Goal: Book appointment/travel/reservation

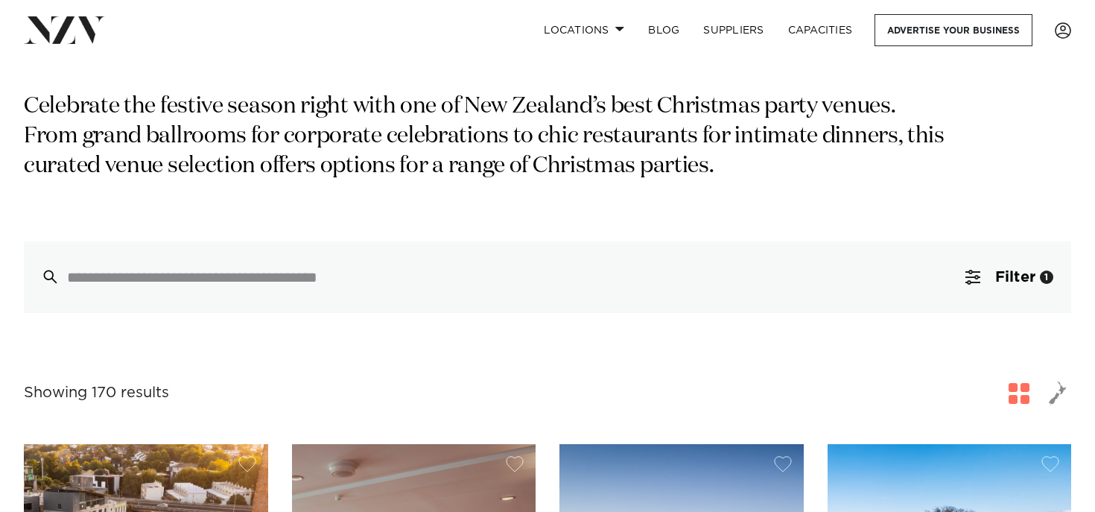
scroll to position [232, 0]
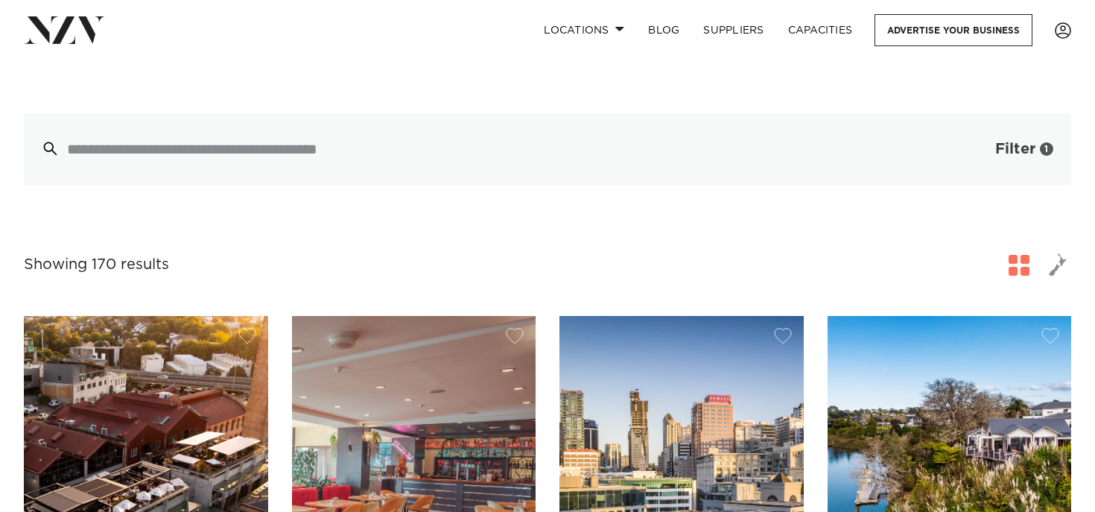
click at [966, 147] on span "button" at bounding box center [972, 149] width 15 height 15
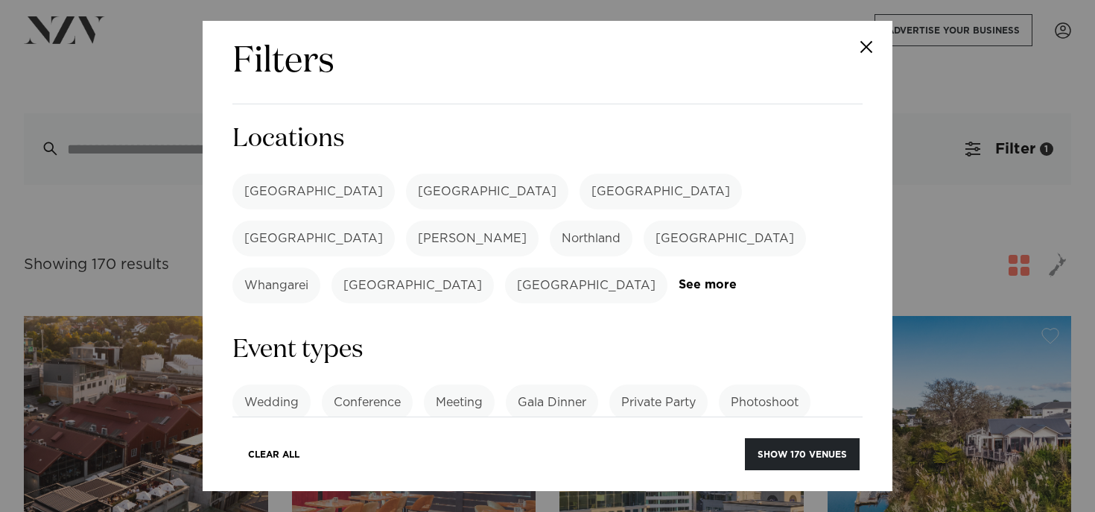
click at [290, 194] on label "[GEOGRAPHIC_DATA]" at bounding box center [313, 192] width 162 height 36
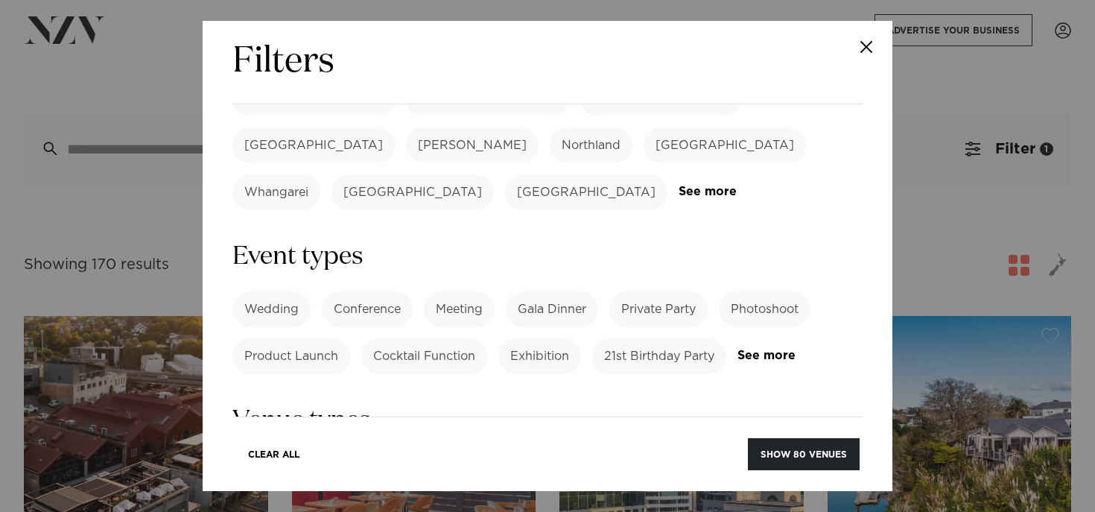
scroll to position [96, 0]
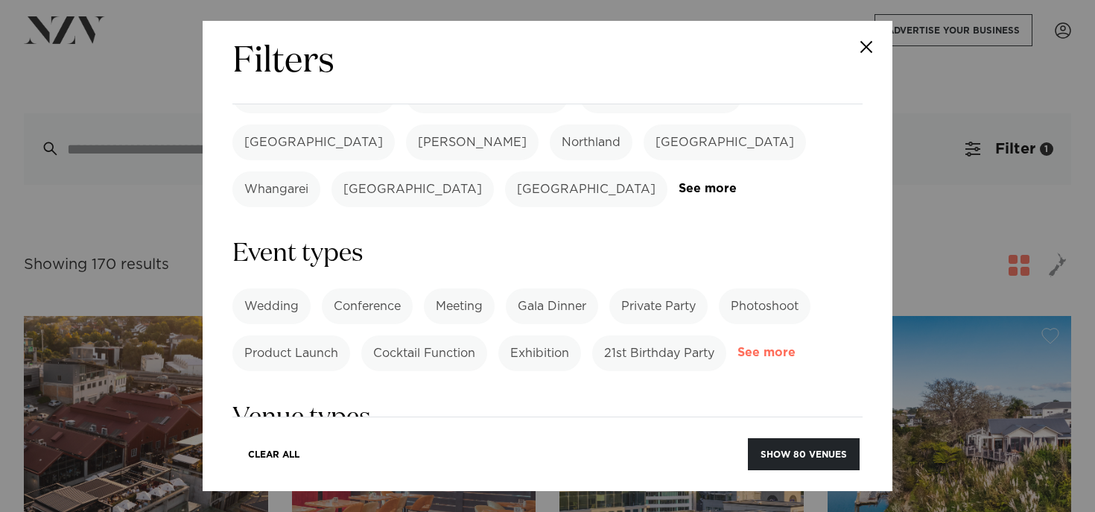
click at [764, 346] on link "See more" at bounding box center [795, 352] width 116 height 13
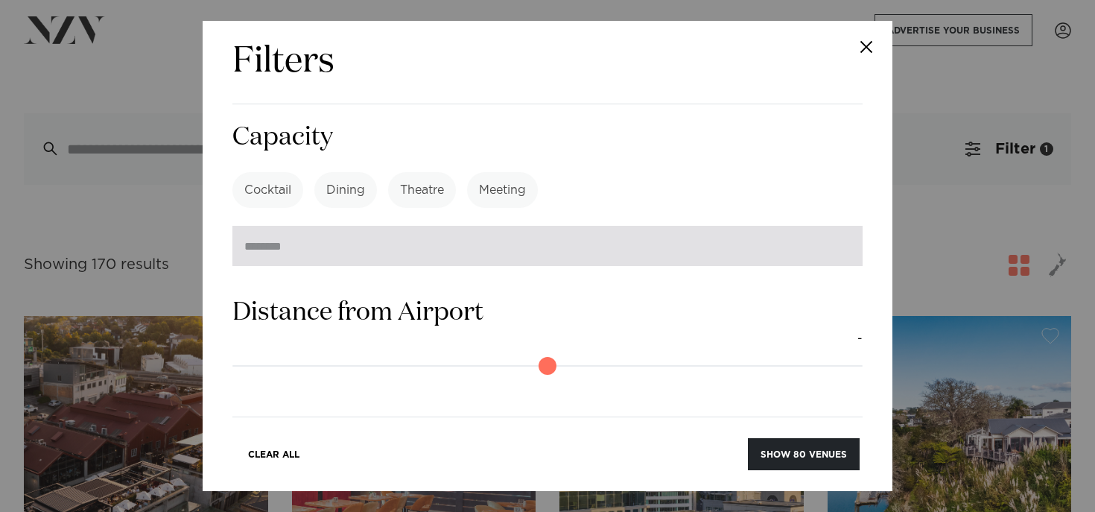
scroll to position [1246, 0]
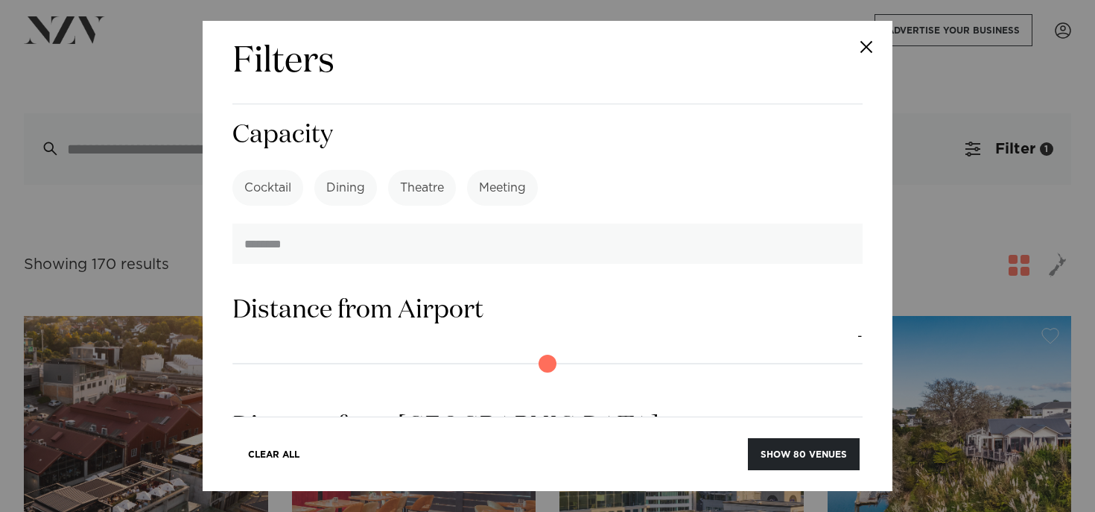
click at [276, 170] on label "Cocktail" at bounding box center [267, 188] width 71 height 36
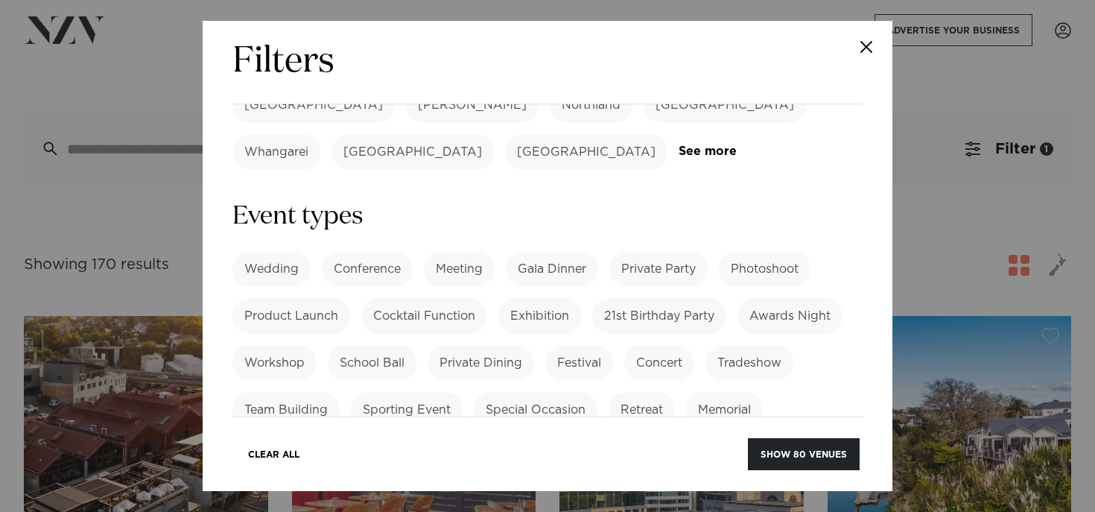
scroll to position [0, 0]
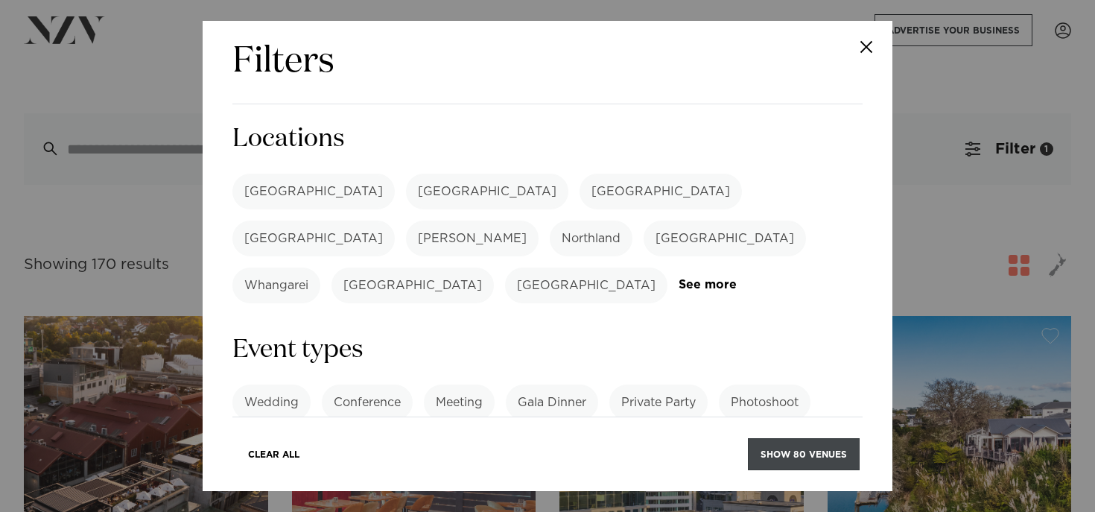
click at [787, 460] on button "Show 80 venues" at bounding box center [804, 454] width 112 height 32
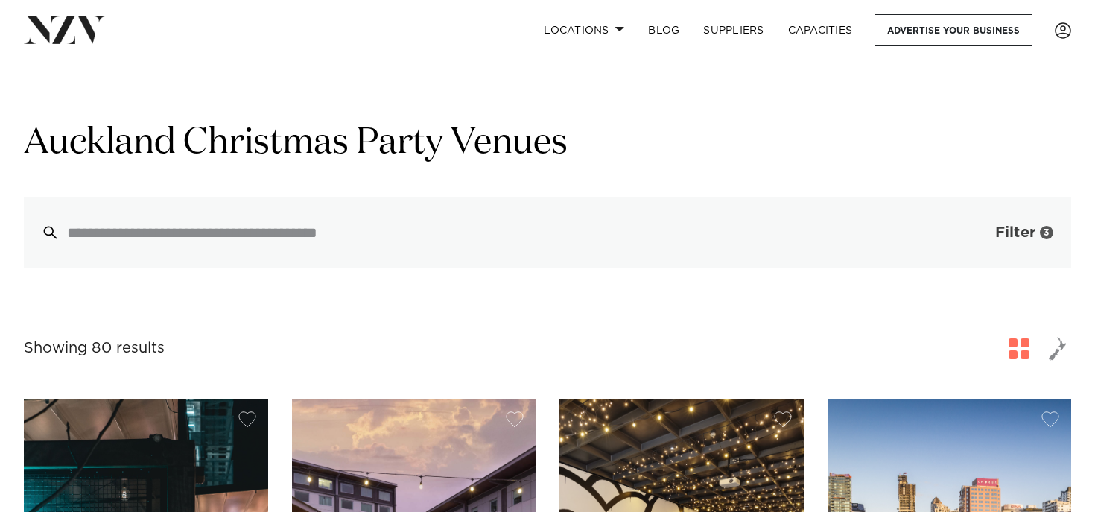
click at [970, 238] on span "button" at bounding box center [972, 232] width 15 height 15
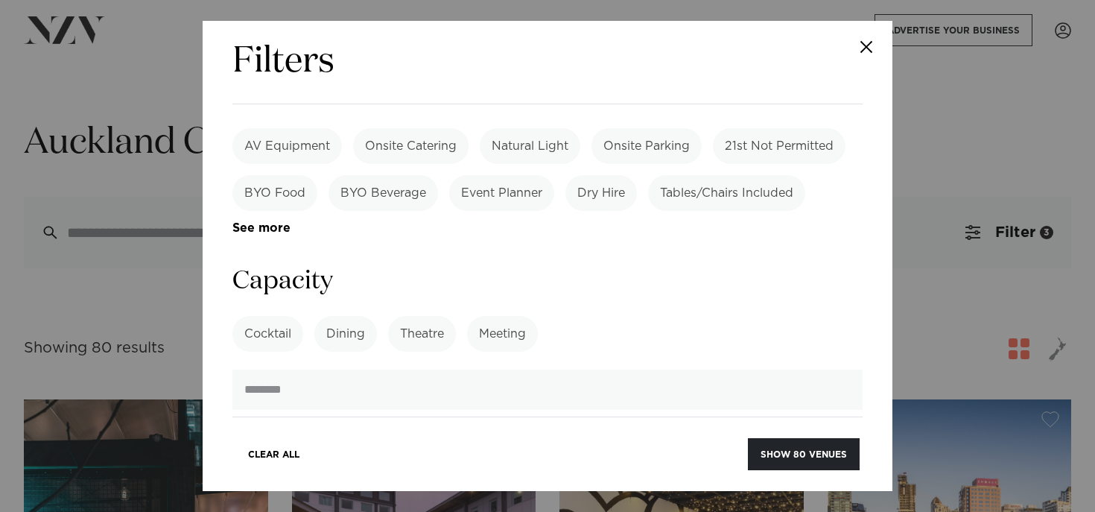
scroll to position [1453, 0]
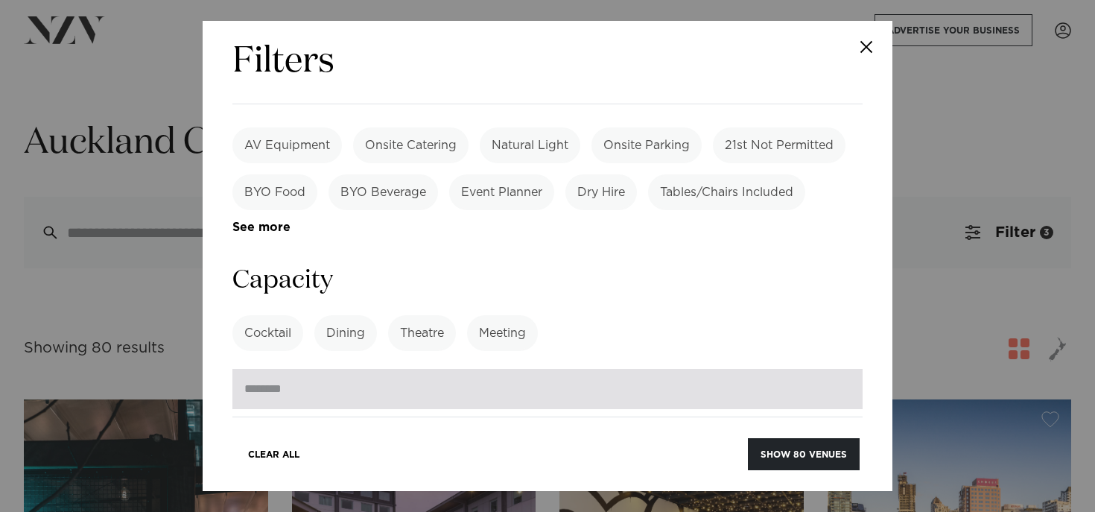
click at [276, 369] on input "number" at bounding box center [547, 389] width 630 height 40
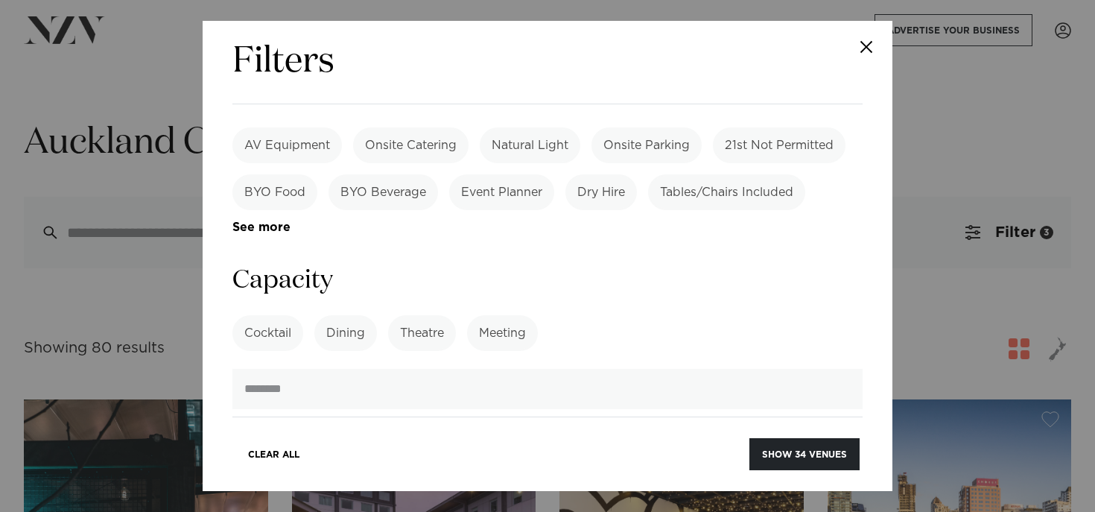
type input "***"
click at [823, 457] on button "Show 34 venues" at bounding box center [804, 454] width 110 height 32
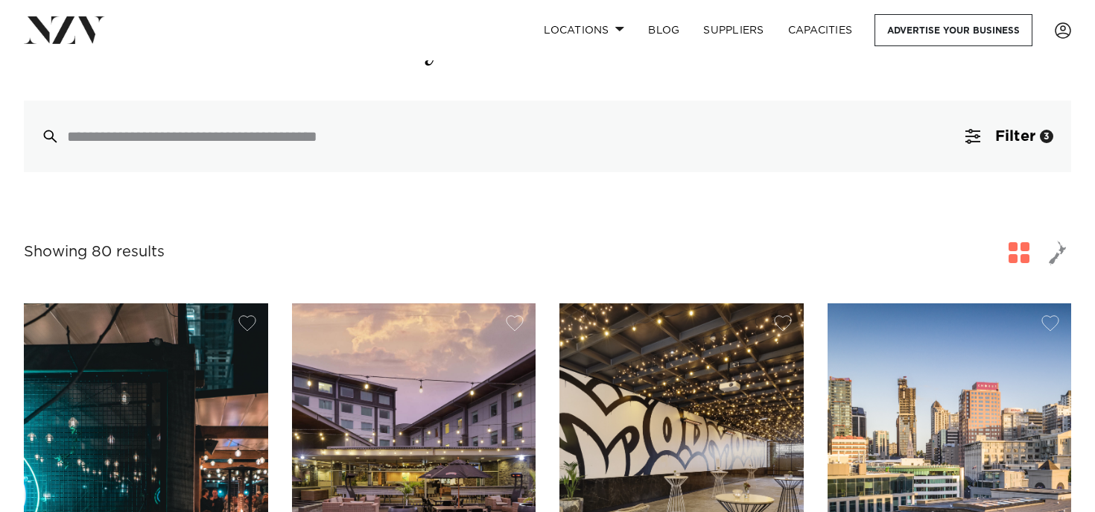
scroll to position [267, 0]
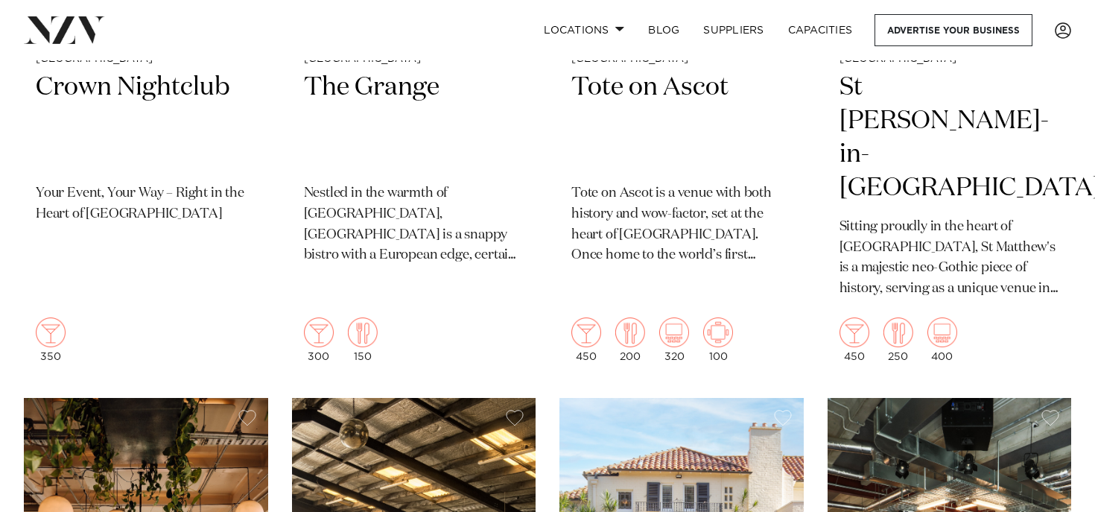
scroll to position [2559, 0]
